Goal: Task Accomplishment & Management: Manage account settings

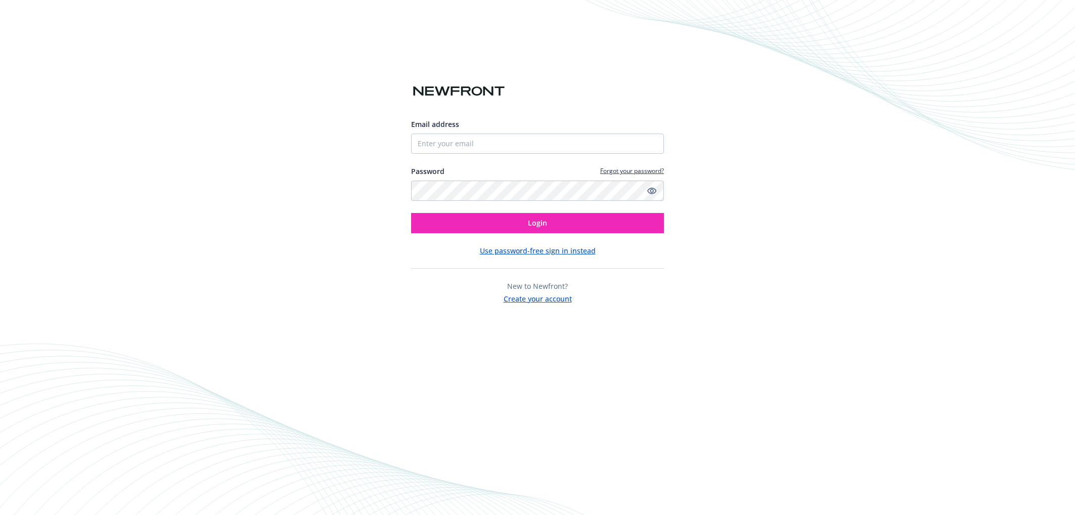
click at [588, 146] on input "Email address" at bounding box center [537, 144] width 253 height 20
click at [0, 514] on com-1password-button at bounding box center [0, 515] width 0 height 0
type input "[EMAIL_ADDRESS][DOMAIN_NAME]"
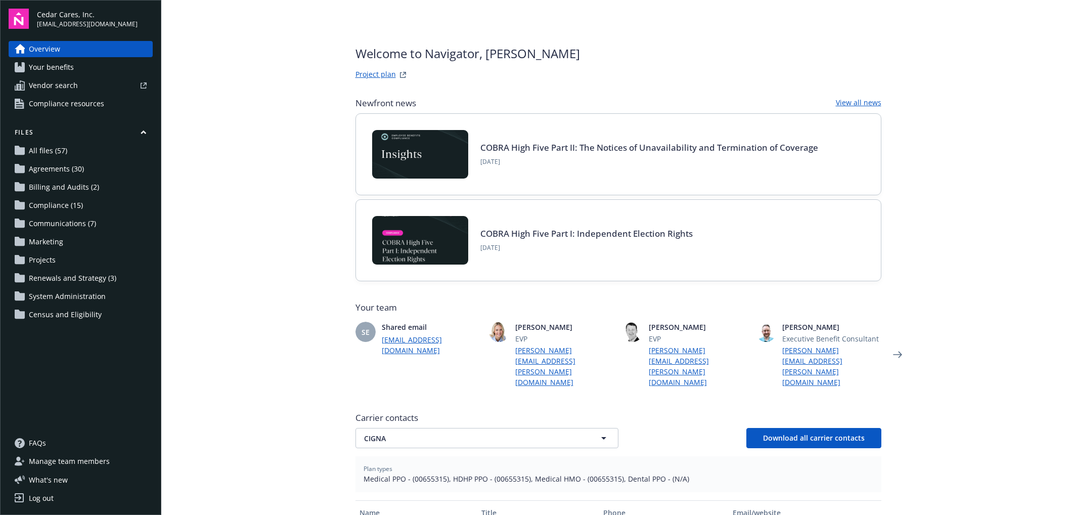
click at [73, 69] on link "Your benefits" at bounding box center [81, 67] width 144 height 16
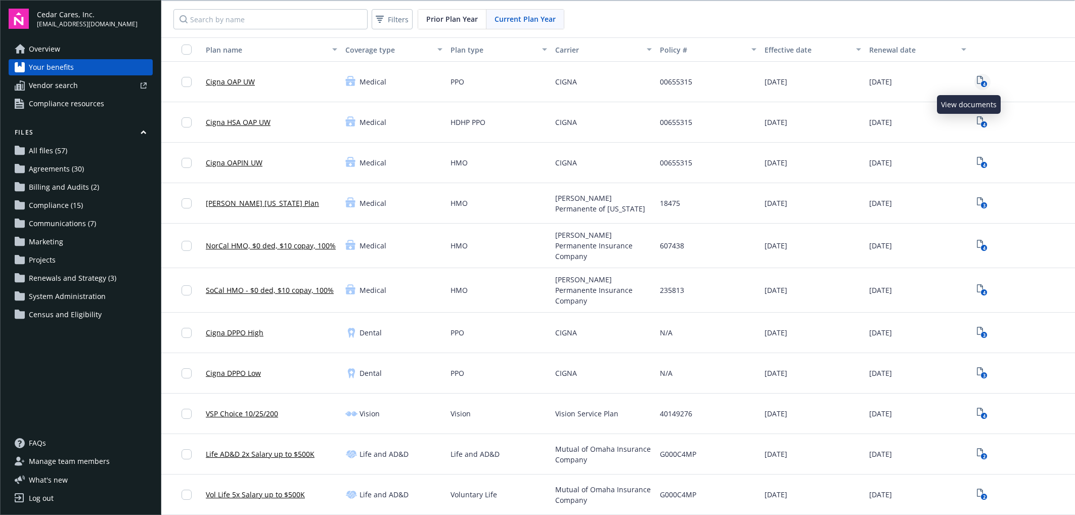
click at [977, 76] on icon "4" at bounding box center [982, 82] width 11 height 12
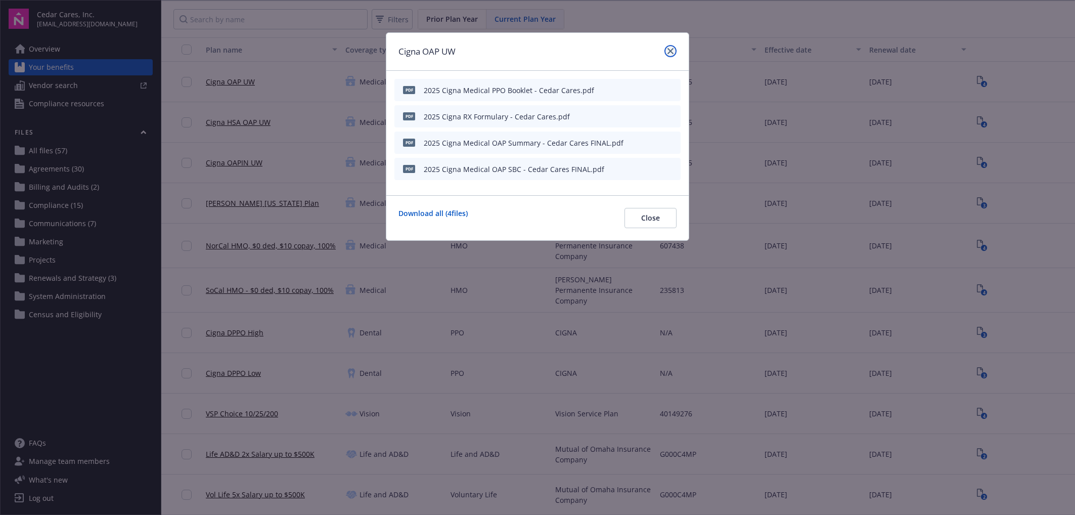
click at [668, 51] on icon "close" at bounding box center [671, 51] width 6 height 6
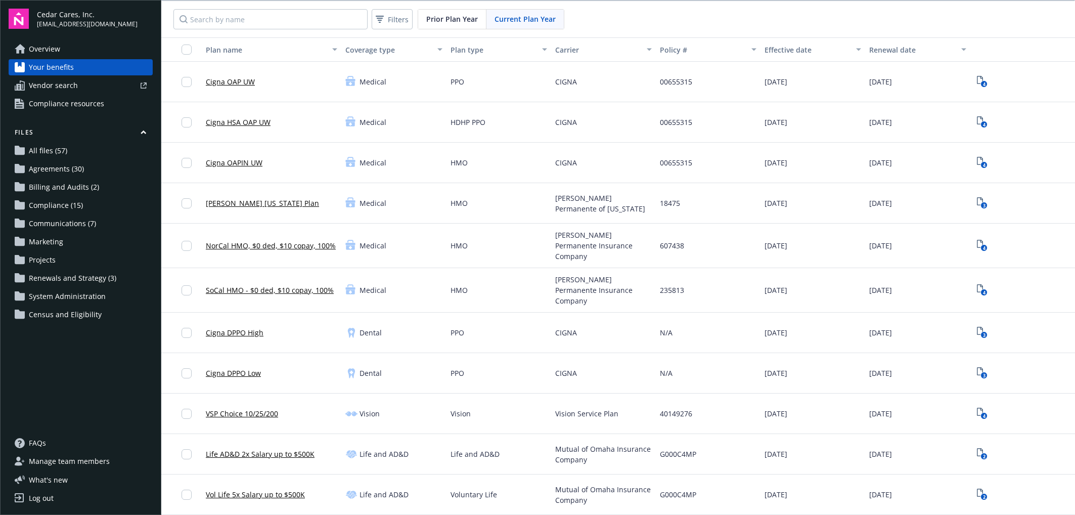
click at [35, 461] on span "Manage team members" at bounding box center [69, 461] width 81 height 16
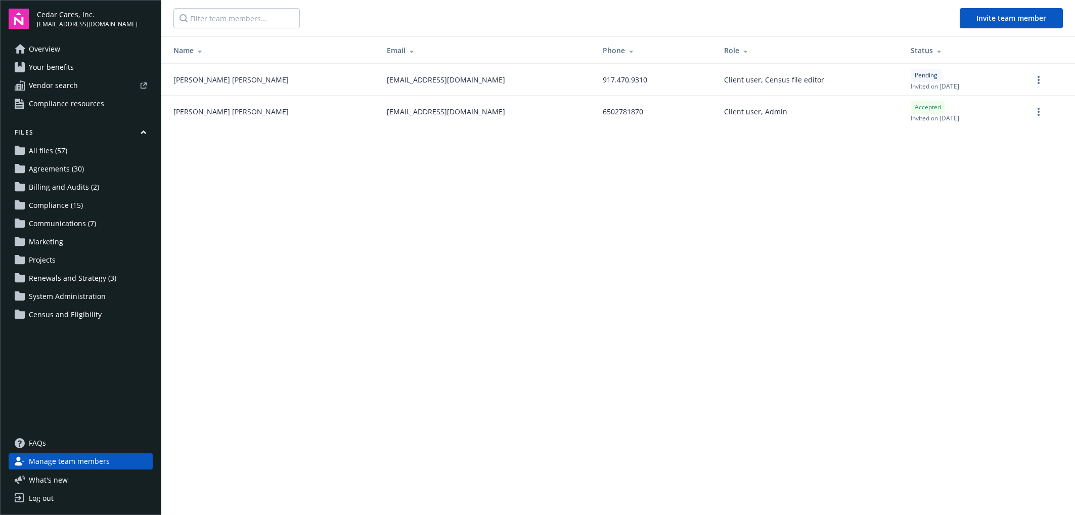
click at [43, 237] on span "Marketing" at bounding box center [46, 242] width 34 height 16
